Goal: Check status: Check status

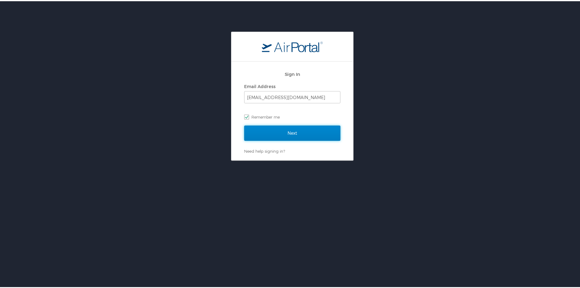
click at [292, 131] on input "Next" at bounding box center [292, 131] width 96 height 15
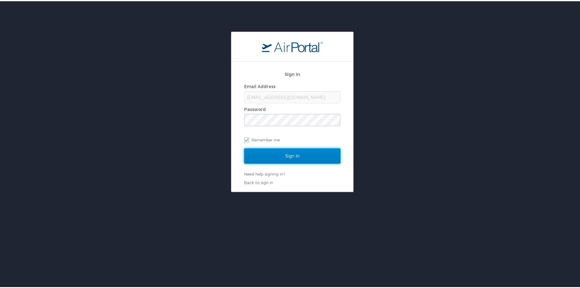
click at [296, 157] on input "Sign In" at bounding box center [292, 154] width 96 height 15
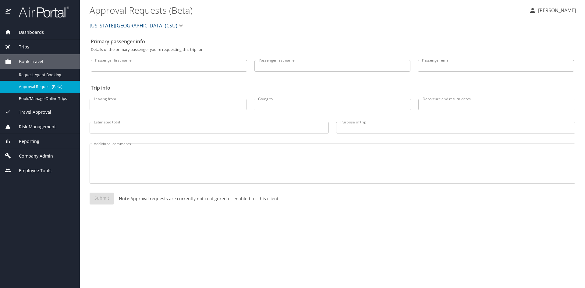
click at [37, 48] on div "Trips" at bounding box center [40, 47] width 70 height 7
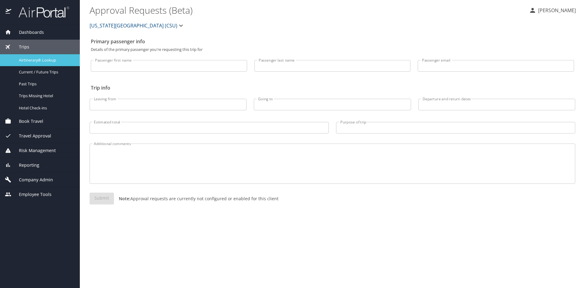
click at [36, 59] on span "Airtinerary® Lookup" at bounding box center [46, 60] width 54 height 6
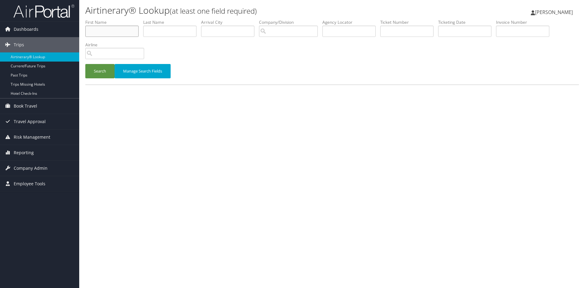
click at [107, 29] on input "text" at bounding box center [111, 31] width 53 height 11
click at [159, 30] on input "text" at bounding box center [169, 31] width 53 height 11
type input "smith"
click at [88, 21] on label "First Name" at bounding box center [114, 22] width 58 height 6
click at [97, 28] on input "text" at bounding box center [111, 31] width 53 height 11
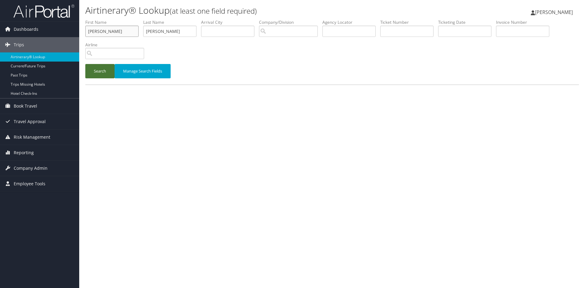
type input "ryan"
click at [103, 72] on button "Search" at bounding box center [99, 71] width 29 height 14
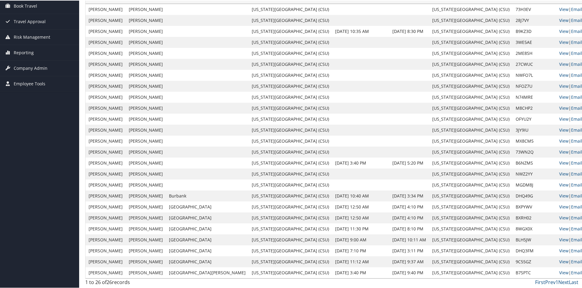
scroll to position [101, 0]
click at [559, 249] on link "View" at bounding box center [563, 250] width 9 height 6
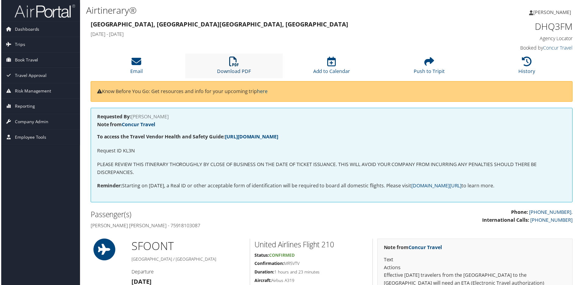
click at [230, 64] on icon at bounding box center [234, 62] width 10 height 10
